Goal: Task Accomplishment & Management: Manage account settings

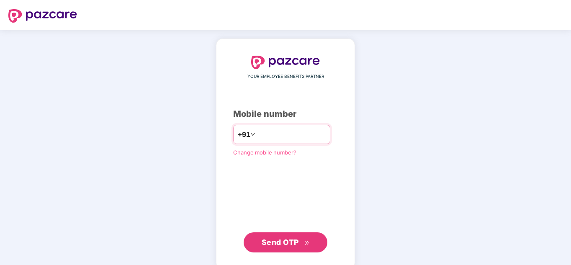
click at [268, 133] on input "number" at bounding box center [291, 134] width 69 height 13
click at [310, 134] on input "*****" at bounding box center [291, 134] width 69 height 13
type input "**********"
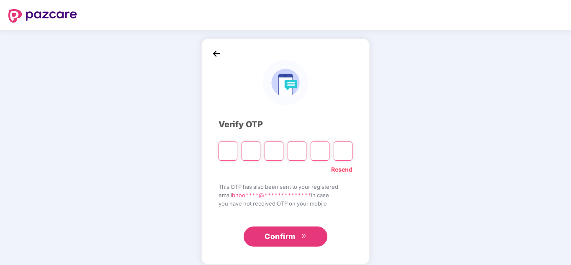
paste input "*"
type input "*"
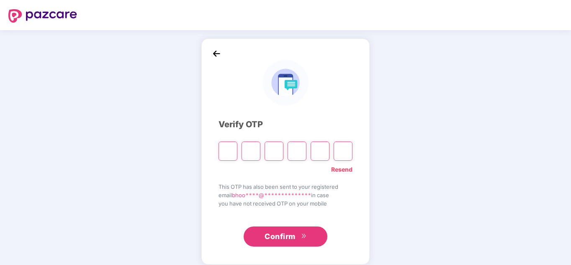
type input "*"
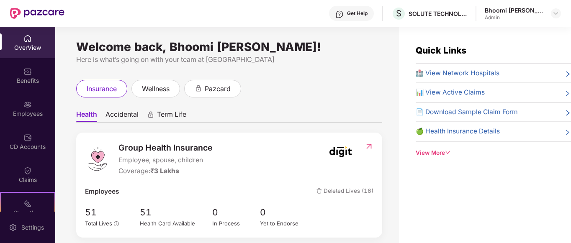
click at [493, 16] on div "Admin" at bounding box center [514, 17] width 59 height 7
click at [553, 12] on img at bounding box center [556, 13] width 7 height 7
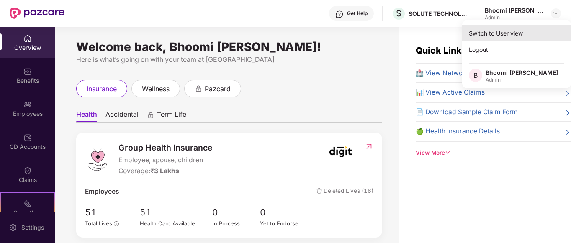
click at [506, 38] on div "Switch to User view" at bounding box center [516, 33] width 109 height 16
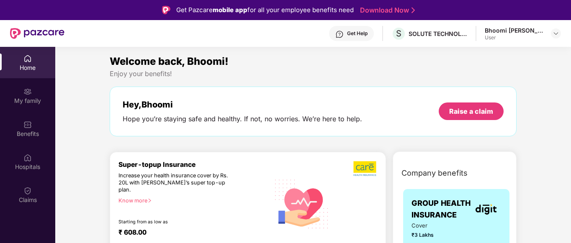
click at [349, 35] on div "Get Help" at bounding box center [357, 33] width 21 height 7
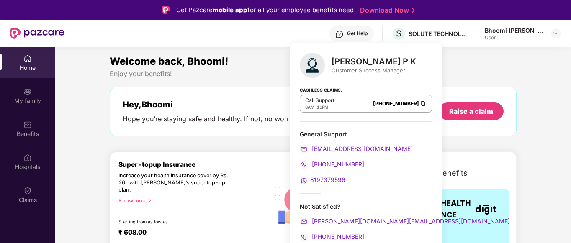
click at [447, 59] on div "Welcome back, Bhoomi!" at bounding box center [313, 62] width 407 height 16
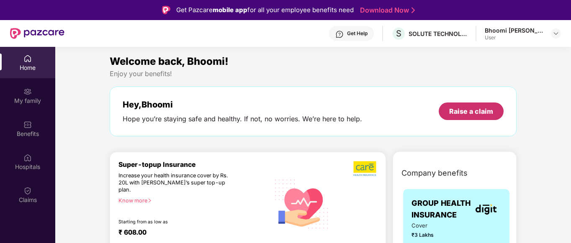
click at [463, 112] on div "Raise a claim" at bounding box center [471, 111] width 44 height 9
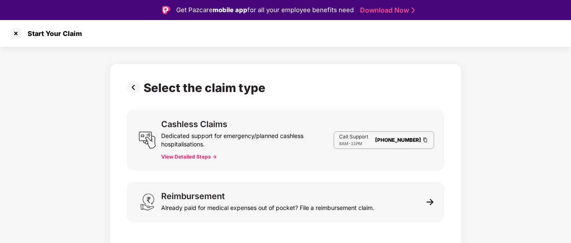
scroll to position [20, 0]
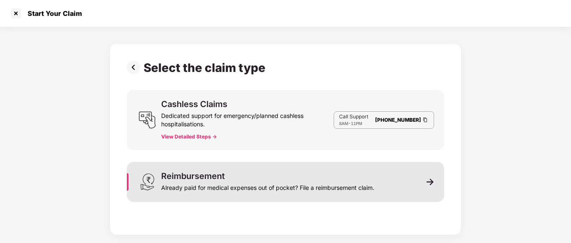
click at [435, 188] on div "Reimbursement Already paid for medical expenses out of pocket? File a reimburse…" at bounding box center [286, 182] width 318 height 40
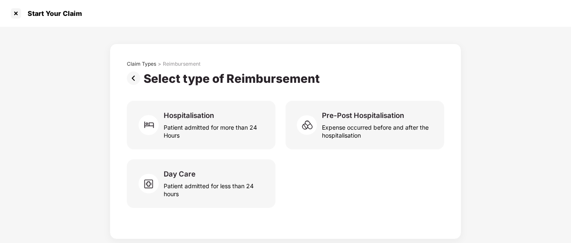
click at [133, 79] on img at bounding box center [135, 78] width 17 height 13
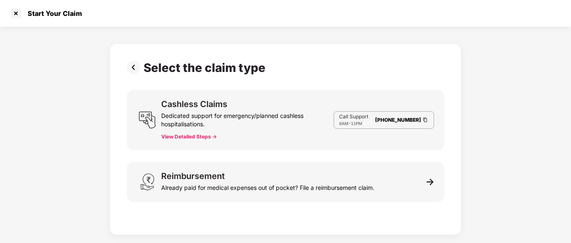
click at [137, 70] on img at bounding box center [135, 67] width 17 height 13
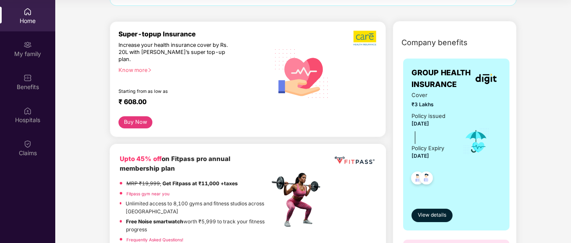
scroll to position [126, 0]
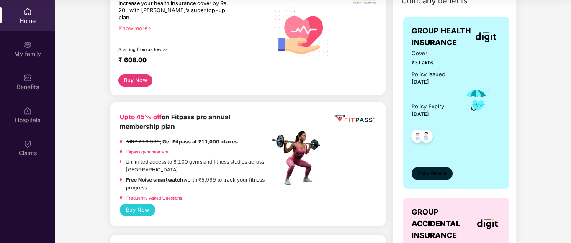
click at [437, 176] on span "View details" at bounding box center [432, 174] width 28 height 8
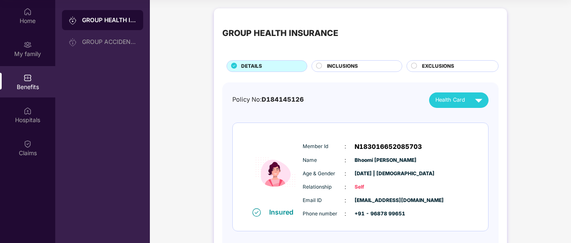
click at [331, 64] on span "INCLUSIONS" at bounding box center [342, 66] width 31 height 8
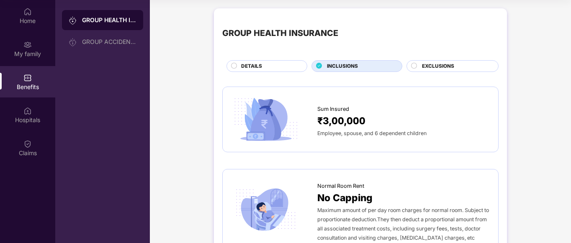
click at [439, 67] on span "EXCLUSIONS" at bounding box center [438, 66] width 32 height 8
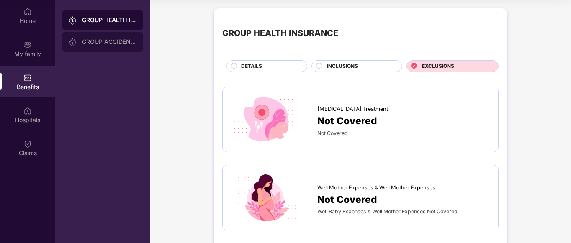
click at [90, 43] on div "GROUP ACCIDENTAL INSURANCE" at bounding box center [109, 42] width 54 height 7
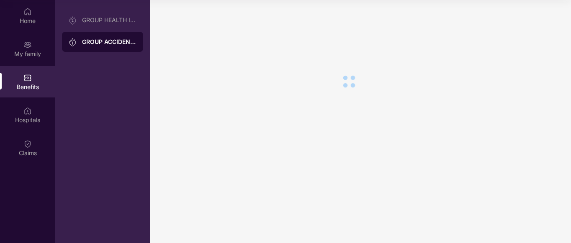
click at [277, 87] on main at bounding box center [360, 121] width 421 height 243
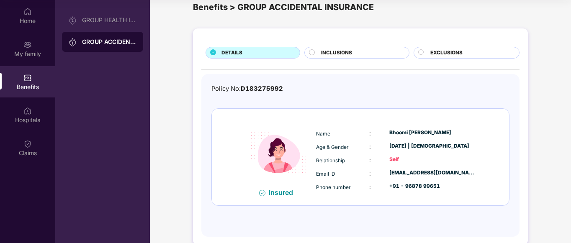
scroll to position [29, 0]
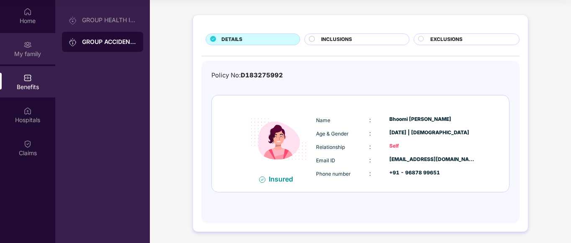
click at [31, 58] on div "My family" at bounding box center [27, 54] width 55 height 8
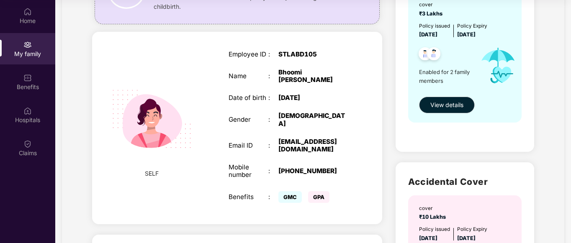
scroll to position [0, 0]
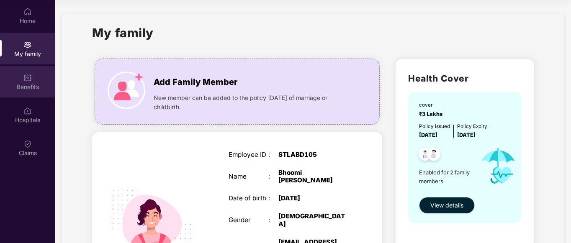
click at [21, 85] on div "Benefits" at bounding box center [27, 87] width 55 height 8
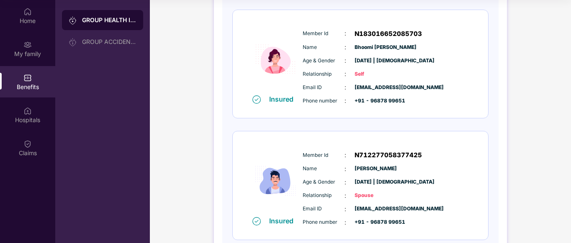
scroll to position [161, 0]
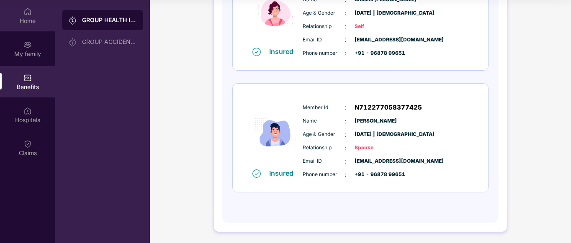
click at [21, 19] on div "Home" at bounding box center [27, 21] width 55 height 8
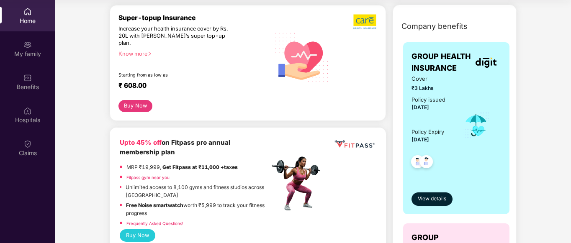
scroll to position [168, 0]
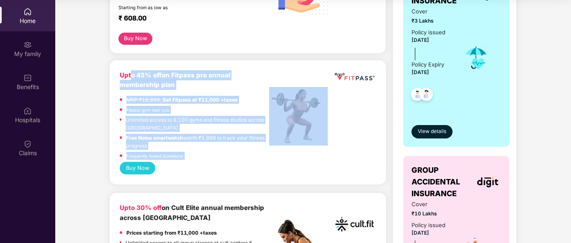
drag, startPoint x: 133, startPoint y: 54, endPoint x: 346, endPoint y: 112, distance: 220.6
click at [345, 110] on div "Upto 45% off on Fitpass pro annual membership plan MRP ₹19,999, Get Fitpass at …" at bounding box center [248, 122] width 276 height 125
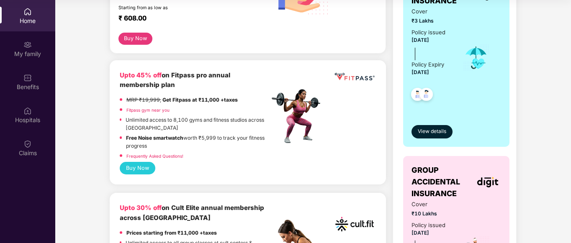
drag, startPoint x: 48, startPoint y: 125, endPoint x: 65, endPoint y: 122, distance: 17.5
click at [53, 124] on div "Hospitals" at bounding box center [27, 114] width 55 height 31
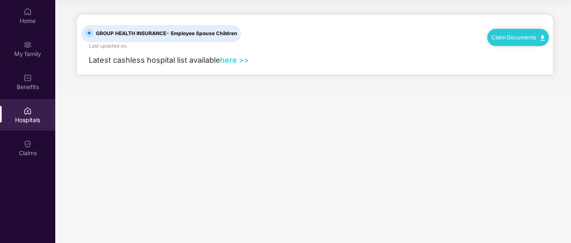
scroll to position [0, 0]
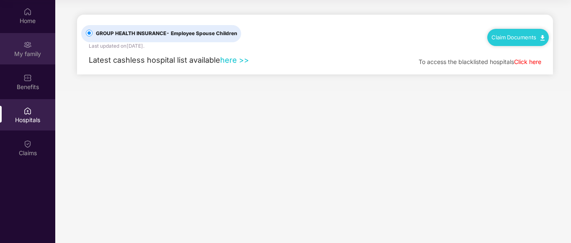
click at [20, 50] on div "My family" at bounding box center [27, 54] width 55 height 8
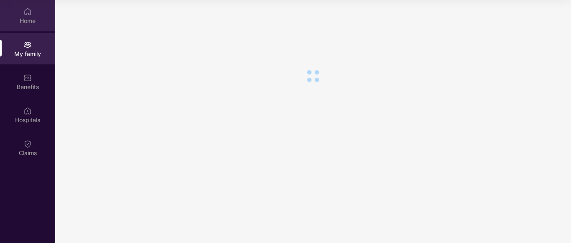
click at [26, 21] on div "Home" at bounding box center [27, 21] width 55 height 8
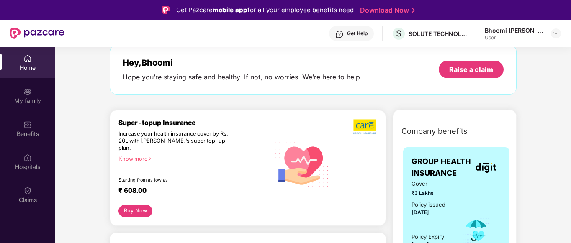
scroll to position [84, 0]
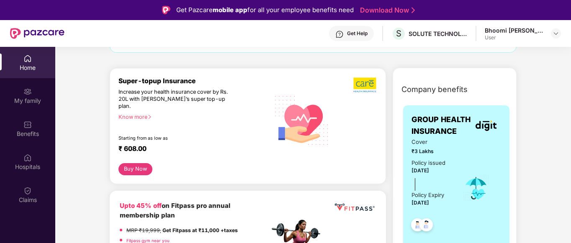
click at [138, 114] on div "Know more" at bounding box center [192, 117] width 146 height 6
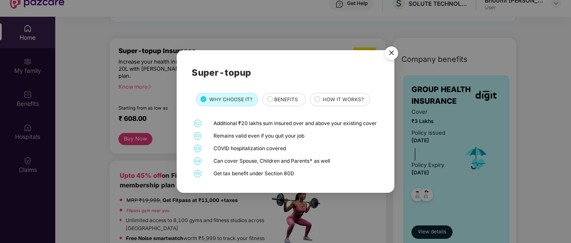
scroll to position [42, 0]
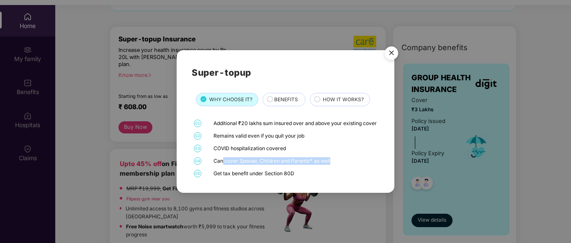
drag, startPoint x: 223, startPoint y: 166, endPoint x: 335, endPoint y: 168, distance: 111.9
click at [335, 165] on div "Can cover Spouse, Children and Parents* as well" at bounding box center [296, 162] width 164 height 8
click at [391, 52] on img "Close" at bounding box center [391, 54] width 23 height 23
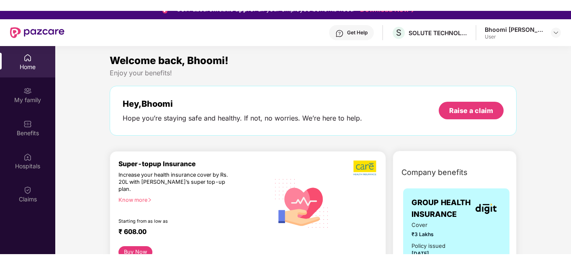
scroll to position [0, 0]
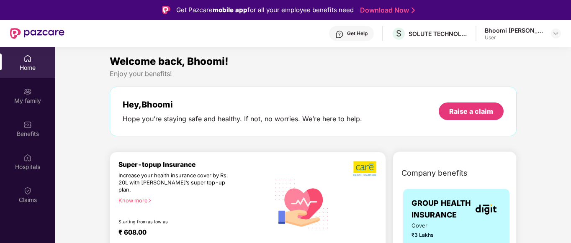
click at [364, 36] on div "Get Help" at bounding box center [357, 33] width 21 height 7
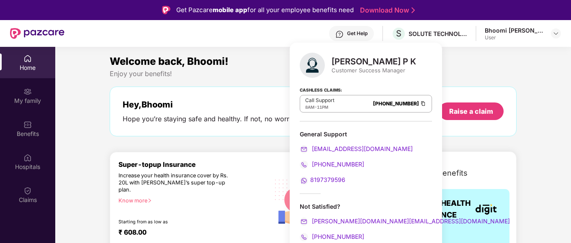
click at [434, 64] on div "Welcome back, Bhoomi!" at bounding box center [313, 62] width 407 height 16
